Goal: Task Accomplishment & Management: Manage account settings

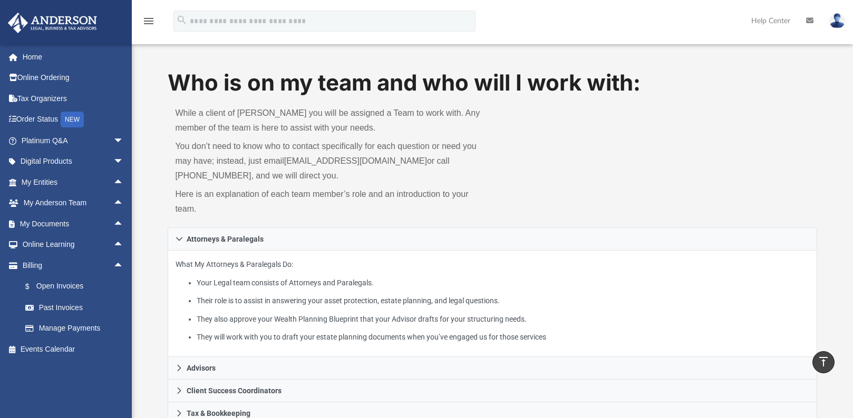
scroll to position [245, 0]
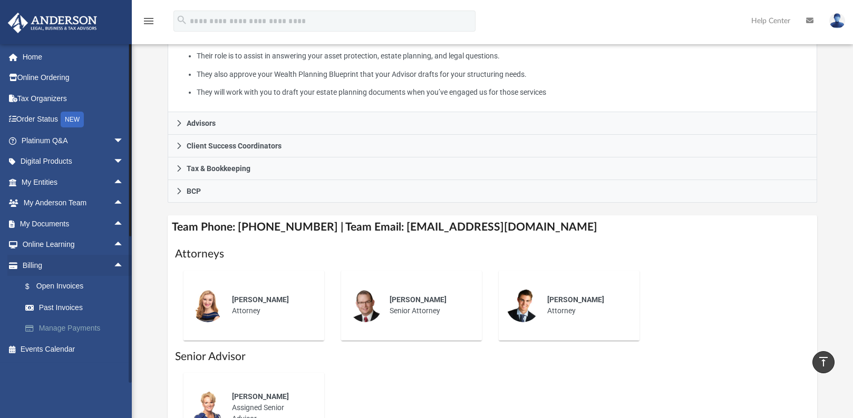
click at [50, 336] on link "Manage Payments" at bounding box center [77, 328] width 125 height 21
click at [55, 334] on link "Manage Payments" at bounding box center [77, 328] width 125 height 21
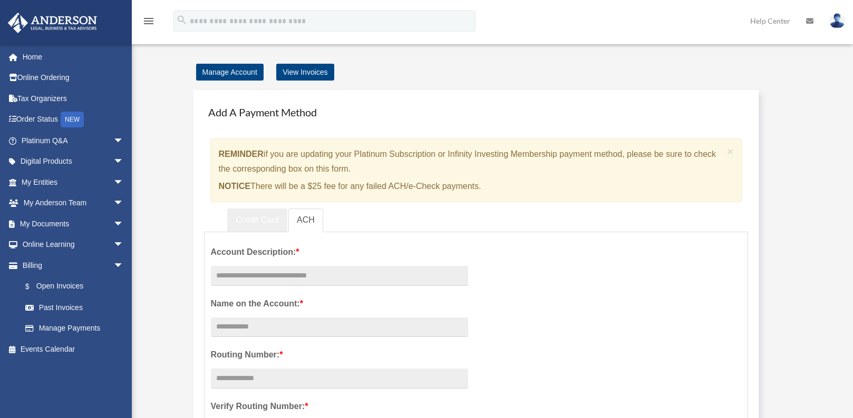
click at [252, 223] on link "Credit Card" at bounding box center [257, 221] width 60 height 24
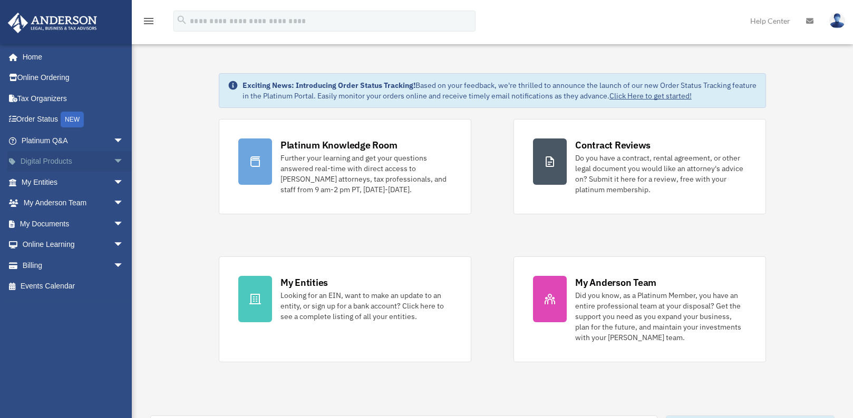
click at [114, 159] on span "arrow_drop_down" at bounding box center [123, 162] width 21 height 22
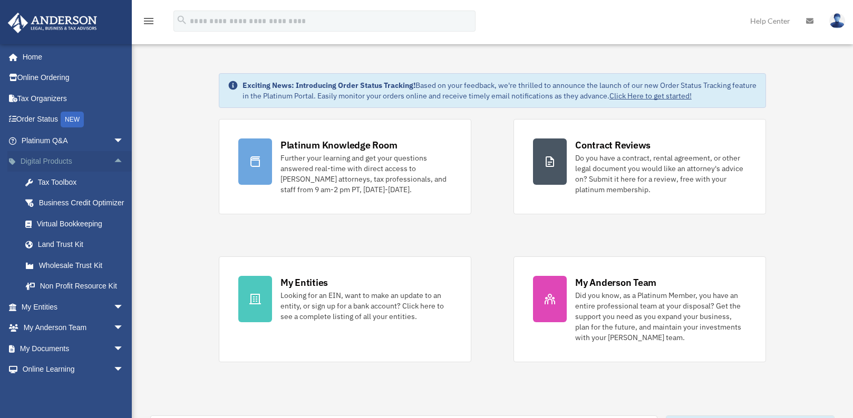
click at [114, 159] on span "arrow_drop_up" at bounding box center [123, 162] width 21 height 22
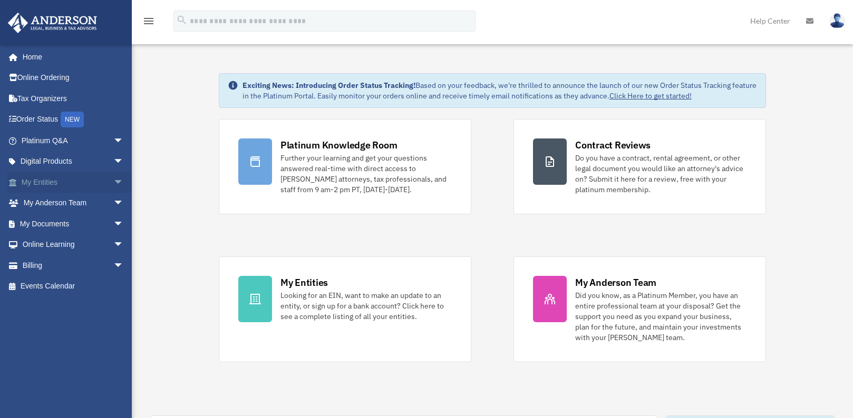
click at [113, 182] on span "arrow_drop_down" at bounding box center [123, 183] width 21 height 22
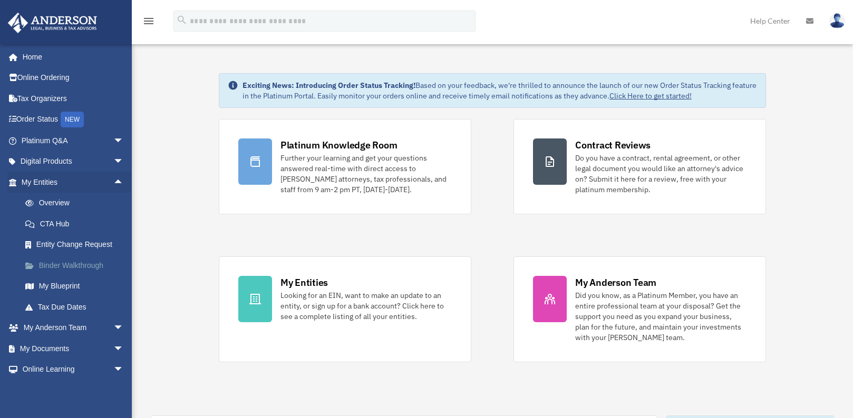
click at [70, 264] on link "Binder Walkthrough" at bounding box center [77, 265] width 125 height 21
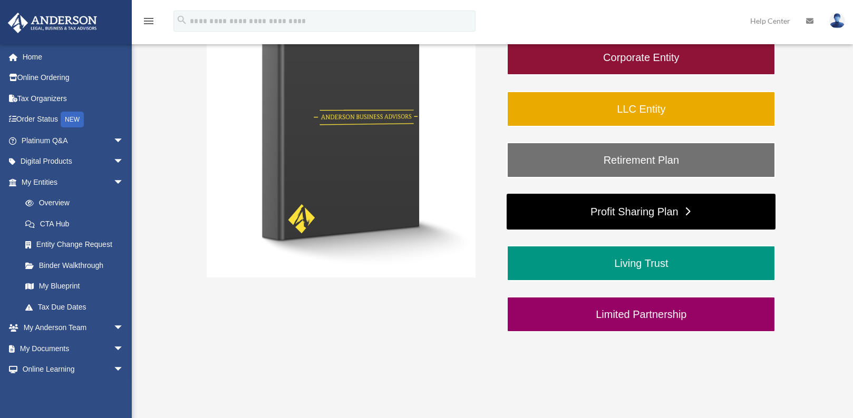
scroll to position [158, 0]
